Goal: Task Accomplishment & Management: Complete application form

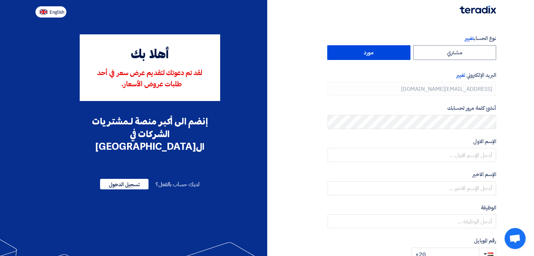
click at [47, 13] on button "English" at bounding box center [50, 11] width 31 height 11
type input "Register"
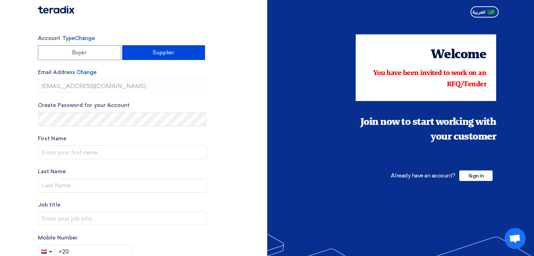
click at [247, 32] on section "Account Type Change Buyer Supplier Email Address Change [EMAIL_ADDRESS][DOMAIN_…" at bounding box center [267, 199] width 534 height 359
click at [206, 12] on div at bounding box center [267, 10] width 469 height 20
click at [204, 33] on section "Account Type Change Buyer Supplier Email Address Change [EMAIL_ADDRESS][DOMAIN_…" at bounding box center [267, 199] width 534 height 359
click at [237, 58] on div "Account Type Change Buyer Supplier Email Address Change [EMAIL_ADDRESS][DOMAIN_…" at bounding box center [150, 199] width 235 height 331
click at [251, 48] on div "Account Type Change Buyer Supplier Email Address Change [EMAIL_ADDRESS][DOMAIN_…" at bounding box center [150, 199] width 235 height 331
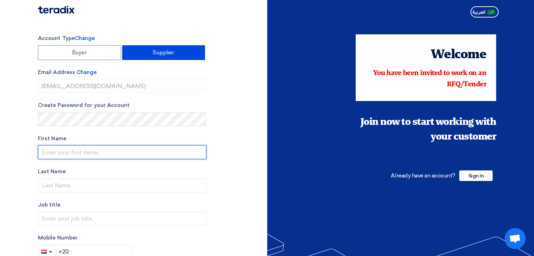
click at [79, 155] on input "text" at bounding box center [122, 152] width 169 height 14
type input "[PERSON_NAME]"
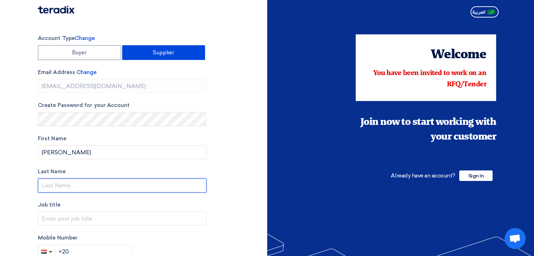
click at [74, 188] on input "text" at bounding box center [122, 186] width 169 height 14
type input "Ragab"
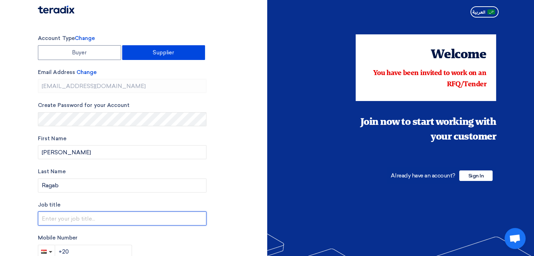
click at [69, 218] on input "text" at bounding box center [122, 219] width 169 height 14
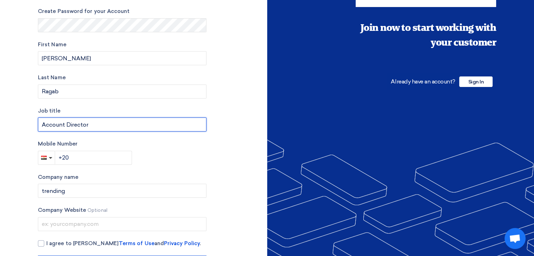
scroll to position [123, 0]
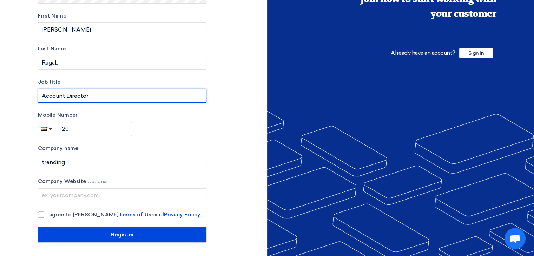
type input "Account Director"
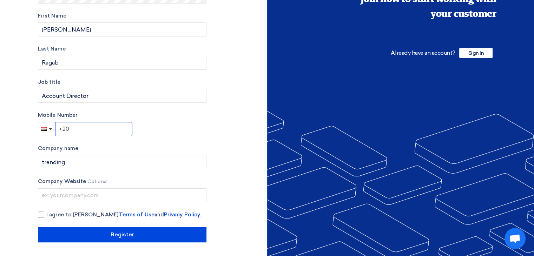
click at [84, 130] on input "+20" at bounding box center [93, 129] width 77 height 14
type input "[PHONE_NUMBER]"
click at [43, 213] on div at bounding box center [41, 215] width 6 height 6
click at [46, 213] on input "I agree to [PERSON_NAME] Terms of Use and Privacy Policy ." at bounding box center [130, 218] width 169 height 14
checkbox input "true"
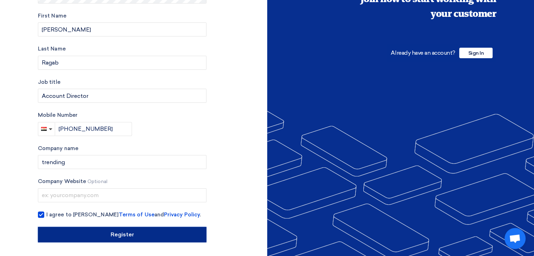
click at [71, 233] on input "Register" at bounding box center [122, 234] width 169 height 15
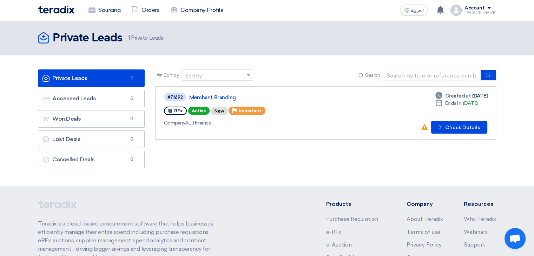
click at [339, 111] on div "RFx Active New Priority Important" at bounding box center [265, 110] width 202 height 11
click at [334, 104] on div "#71692 Merchant Branding RFx Active New Priority Important Company ALJ Finance" at bounding box center [265, 112] width 202 height 41
click at [460, 131] on button "Check details Check Details" at bounding box center [459, 127] width 56 height 13
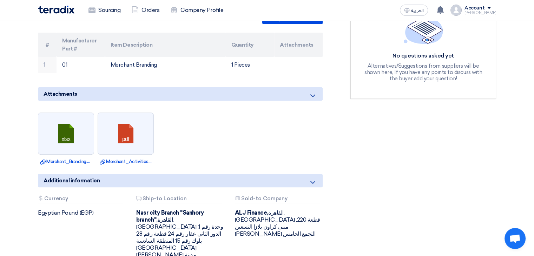
scroll to position [215, 0]
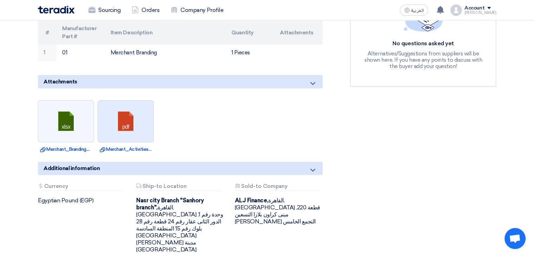
click at [129, 109] on link at bounding box center [126, 122] width 56 height 42
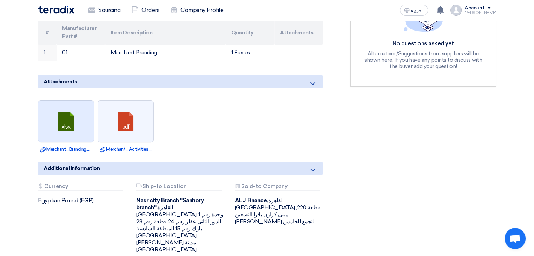
click at [76, 103] on link at bounding box center [66, 122] width 56 height 42
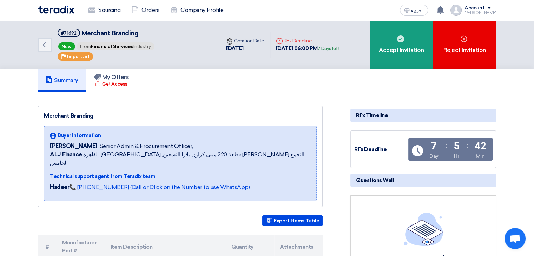
scroll to position [0, 0]
drag, startPoint x: 140, startPoint y: 33, endPoint x: 82, endPoint y: 36, distance: 57.7
click at [82, 36] on h5 "#71692 Merchant Branding" at bounding box center [107, 33] width 98 height 9
copy span "Merchant Branding"
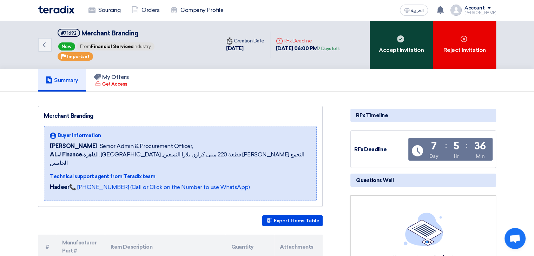
click at [398, 35] on icon at bounding box center [400, 38] width 7 height 7
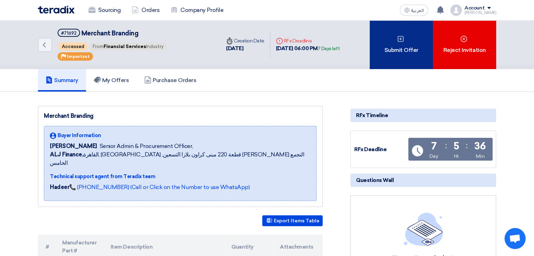
click at [384, 42] on div "Submit Offer" at bounding box center [401, 44] width 63 height 49
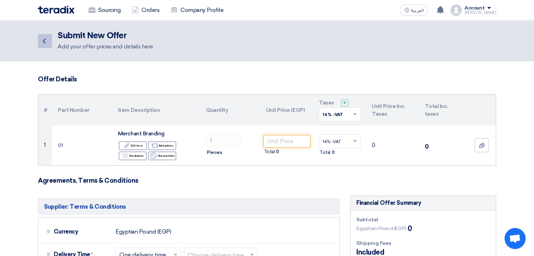
click at [42, 44] on icon "Back" at bounding box center [44, 41] width 8 height 8
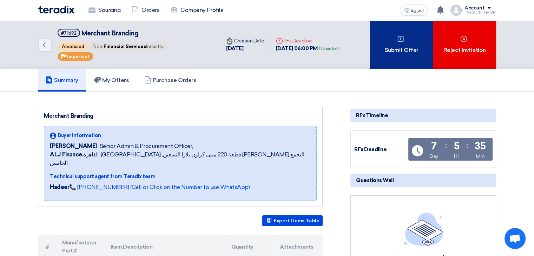
click at [406, 41] on div "Submit Offer" at bounding box center [401, 44] width 63 height 49
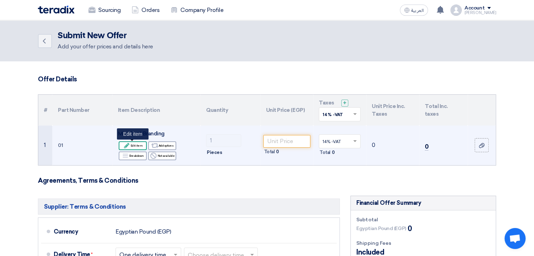
click at [133, 146] on div "Edit Edit item" at bounding box center [133, 146] width 28 height 9
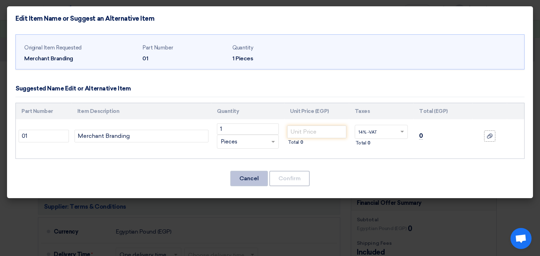
click at [244, 183] on button "Cancel" at bounding box center [249, 178] width 38 height 15
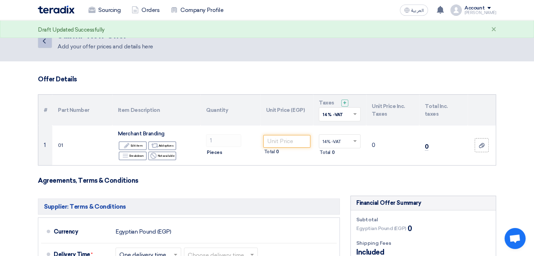
click at [44, 41] on icon "Back" at bounding box center [44, 41] width 8 height 8
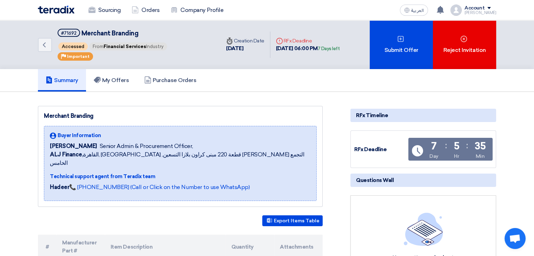
click at [525, 39] on div "Back #71692 Merchant Branding Accessed From Financial Services Industry Priorit…" at bounding box center [267, 44] width 534 height 49
